Goal: Information Seeking & Learning: Find specific fact

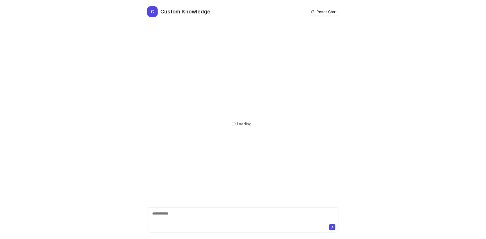
drag, startPoint x: 195, startPoint y: 220, endPoint x: 198, endPoint y: 214, distance: 6.4
click at [195, 220] on div "**********" at bounding box center [243, 217] width 189 height 12
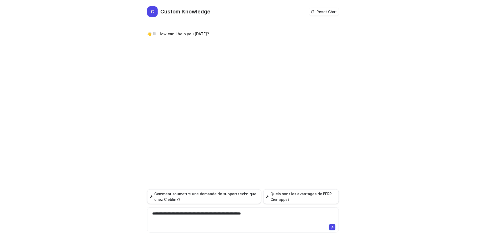
click at [233, 213] on div "**********" at bounding box center [243, 217] width 189 height 12
click at [276, 216] on div "**********" at bounding box center [243, 217] width 189 height 12
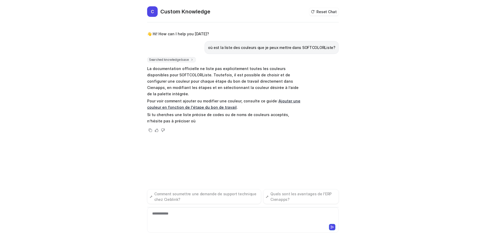
click at [293, 71] on p "La documentation officielle ne liste pas explicitement toutes les couleurs disp…" at bounding box center [224, 82] width 154 height 32
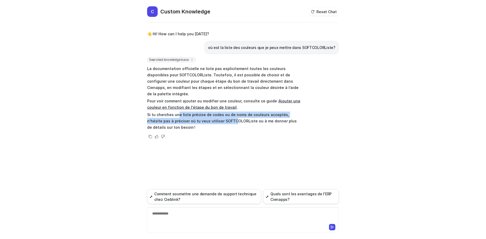
drag, startPoint x: 209, startPoint y: 110, endPoint x: 219, endPoint y: 117, distance: 12.2
click at [219, 117] on p "Si tu cherches une liste précise de codes ou de noms de couleurs acceptés, n’hé…" at bounding box center [224, 121] width 154 height 19
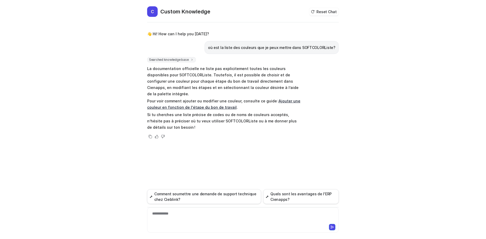
click at [224, 114] on p "Si tu cherches une liste précise de codes ou de noms de couleurs acceptés, n’hé…" at bounding box center [224, 121] width 154 height 19
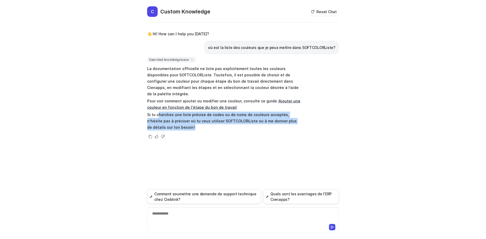
drag, startPoint x: 158, startPoint y: 109, endPoint x: 197, endPoint y: 119, distance: 40.1
click at [197, 119] on p "Si tu cherches une liste précise de codes ou de noms de couleurs acceptés, n’hé…" at bounding box center [224, 121] width 154 height 19
click at [198, 118] on p "Si tu cherches une liste précise de codes ou de noms de couleurs acceptés, n’hé…" at bounding box center [224, 121] width 154 height 19
drag, startPoint x: 148, startPoint y: 105, endPoint x: 184, endPoint y: 116, distance: 37.7
click at [184, 116] on span "La documentation officielle ne liste pas explicitement toutes les couleurs disp…" at bounding box center [224, 98] width 154 height 67
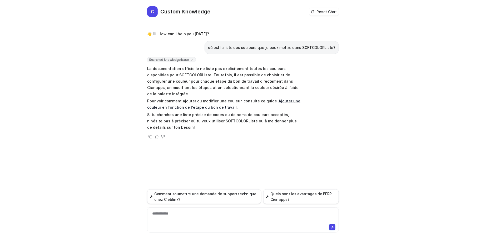
click at [185, 116] on p "Si tu cherches une liste précise de codes ou de noms de couleurs acceptés, n’hé…" at bounding box center [224, 121] width 154 height 19
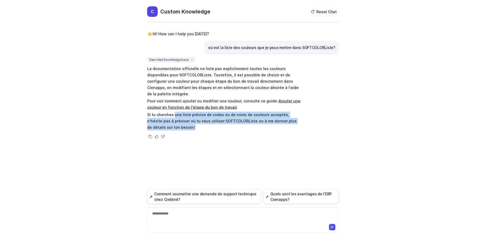
drag, startPoint x: 175, startPoint y: 111, endPoint x: 194, endPoint y: 118, distance: 20.3
click at [194, 118] on p "Si tu cherches une liste précise de codes ou de noms de couleurs acceptés, n’hé…" at bounding box center [224, 121] width 154 height 19
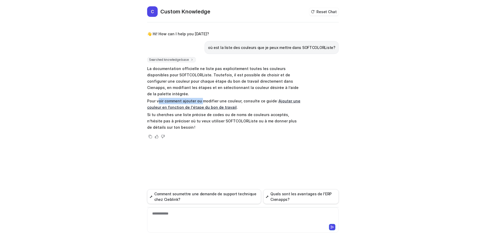
drag, startPoint x: 159, startPoint y: 94, endPoint x: 202, endPoint y: 95, distance: 43.0
click at [202, 98] on p "Pour voir comment ajouter ou modifier une couleur, consulte ce guide : Ajouter …" at bounding box center [224, 104] width 154 height 13
click at [179, 102] on link "Ajouter une couleur en fonction de l'étape du bon de travail" at bounding box center [223, 104] width 153 height 11
click at [175, 218] on div "**********" at bounding box center [243, 217] width 189 height 12
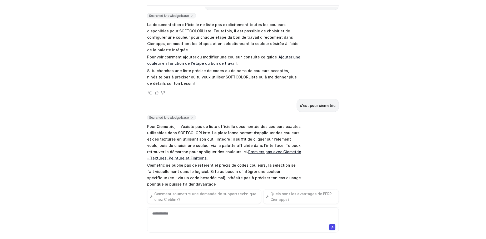
scroll to position [33, 0]
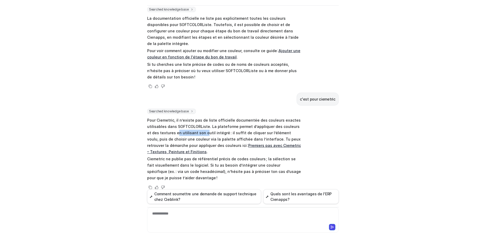
drag, startPoint x: 170, startPoint y: 125, endPoint x: 199, endPoint y: 126, distance: 29.3
click at [199, 126] on p "Pour Ciemetric, il n’existe pas de liste officielle documentée des couleurs exa…" at bounding box center [224, 136] width 154 height 38
drag, startPoint x: 219, startPoint y: 125, endPoint x: 248, endPoint y: 125, distance: 29.5
click at [248, 125] on p "Pour Ciemetric, il n’existe pas de liste officielle documentée des couleurs exa…" at bounding box center [224, 136] width 154 height 38
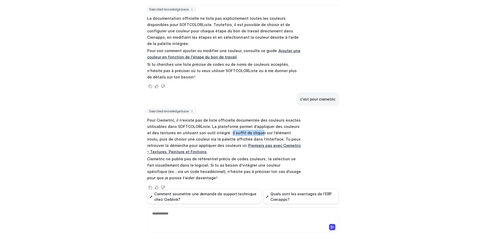
click at [248, 125] on p "Pour Ciemetric, il n’existe pas de liste officielle documentée des couleurs exa…" at bounding box center [224, 136] width 154 height 38
click at [285, 126] on p "Pour Ciemetric, il n’existe pas de liste officielle documentée des couleurs exa…" at bounding box center [224, 136] width 154 height 38
click at [167, 128] on p "Pour Ciemetric, il n’existe pas de liste officielle documentée des couleurs exa…" at bounding box center [224, 136] width 154 height 38
click at [173, 129] on p "Pour Ciemetric, il n’existe pas de liste officielle documentée des couleurs exa…" at bounding box center [224, 136] width 154 height 38
click at [212, 130] on p "Pour Ciemetric, il n’existe pas de liste officielle documentée des couleurs exa…" at bounding box center [224, 136] width 154 height 38
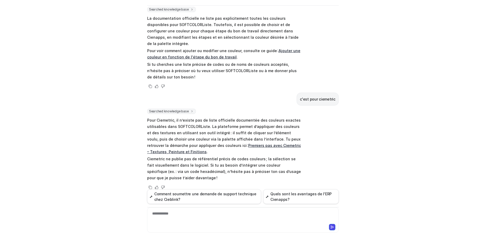
click at [238, 131] on p "Pour Ciemetric, il n’existe pas de liste officielle documentée des couleurs exa…" at bounding box center [224, 136] width 154 height 38
drag, startPoint x: 280, startPoint y: 131, endPoint x: 290, endPoint y: 132, distance: 10.1
click at [290, 132] on p "Pour Ciemetric, il n’existe pas de liste officielle documentée des couleurs exa…" at bounding box center [224, 136] width 154 height 38
drag, startPoint x: 194, startPoint y: 137, endPoint x: 206, endPoint y: 137, distance: 11.3
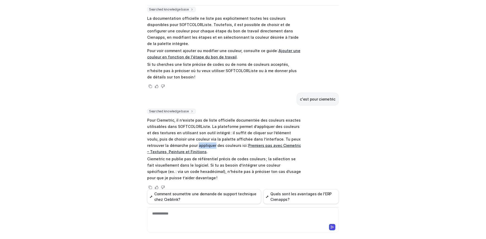
click at [204, 137] on p "Pour Ciemetric, il n’existe pas de liste officielle documentée des couleurs exa…" at bounding box center [224, 136] width 154 height 38
click at [206, 137] on p "Pour Ciemetric, il n’existe pas de liste officielle documentée des couleurs exa…" at bounding box center [224, 136] width 154 height 38
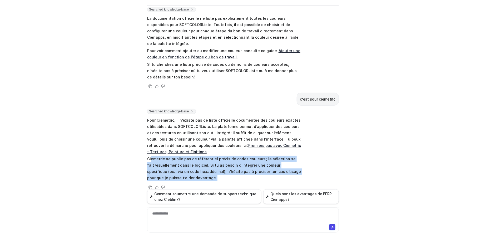
drag, startPoint x: 150, startPoint y: 151, endPoint x: 192, endPoint y: 169, distance: 46.1
click at [192, 169] on p "Ciemetric ne publie pas de référentiel précis de codes couleurs ; la sélection …" at bounding box center [224, 168] width 154 height 25
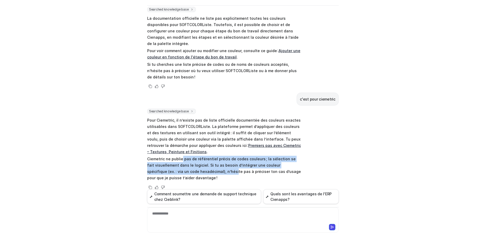
drag, startPoint x: 179, startPoint y: 149, endPoint x: 197, endPoint y: 166, distance: 24.2
click at [197, 166] on p "Ciemetric ne publie pas de référentiel précis de codes couleurs ; la sélection …" at bounding box center [224, 168] width 154 height 25
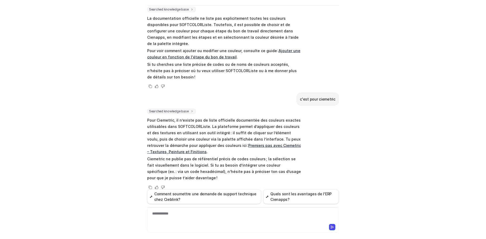
click at [198, 166] on p "Ciemetric ne publie pas de référentiel précis de codes couleurs ; la sélection …" at bounding box center [224, 168] width 154 height 25
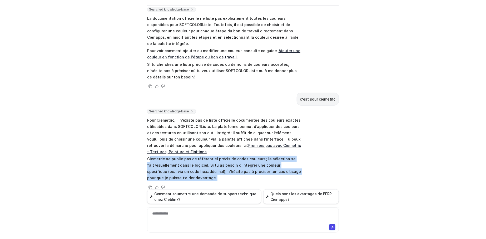
drag, startPoint x: 161, startPoint y: 156, endPoint x: 185, endPoint y: 169, distance: 27.6
click at [185, 169] on p "Ciemetric ne publie pas de référentiel précis de codes couleurs ; la sélection …" at bounding box center [224, 168] width 154 height 25
click at [191, 169] on p "Ciemetric ne publie pas de référentiel précis de codes couleurs ; la sélection …" at bounding box center [224, 168] width 154 height 25
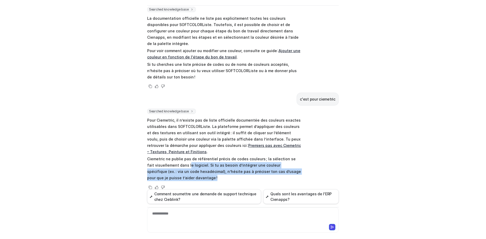
drag, startPoint x: 180, startPoint y: 161, endPoint x: 209, endPoint y: 173, distance: 31.2
click at [209, 173] on p "Ciemetric ne publie pas de référentiel précis de codes couleurs ; la sélection …" at bounding box center [224, 168] width 154 height 25
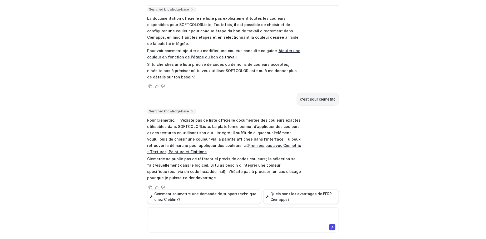
click at [171, 215] on div at bounding box center [243, 217] width 189 height 12
click at [183, 213] on div at bounding box center [243, 217] width 189 height 12
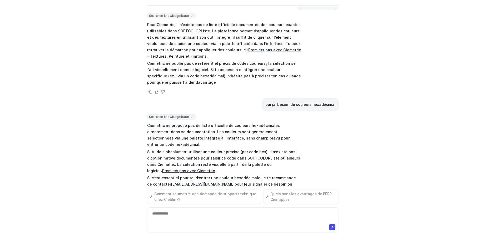
scroll to position [135, 0]
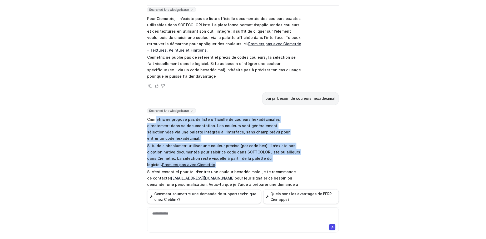
click at [237, 150] on span "Ciemetric ne propose pas de liste officielle de couleurs hexadécimales directem…" at bounding box center [224, 156] width 154 height 80
click at [237, 150] on p "Si tu dois absolument utiliser une couleur précise (par code hex), il n’existe …" at bounding box center [224, 155] width 154 height 25
